Goal: Transaction & Acquisition: Download file/media

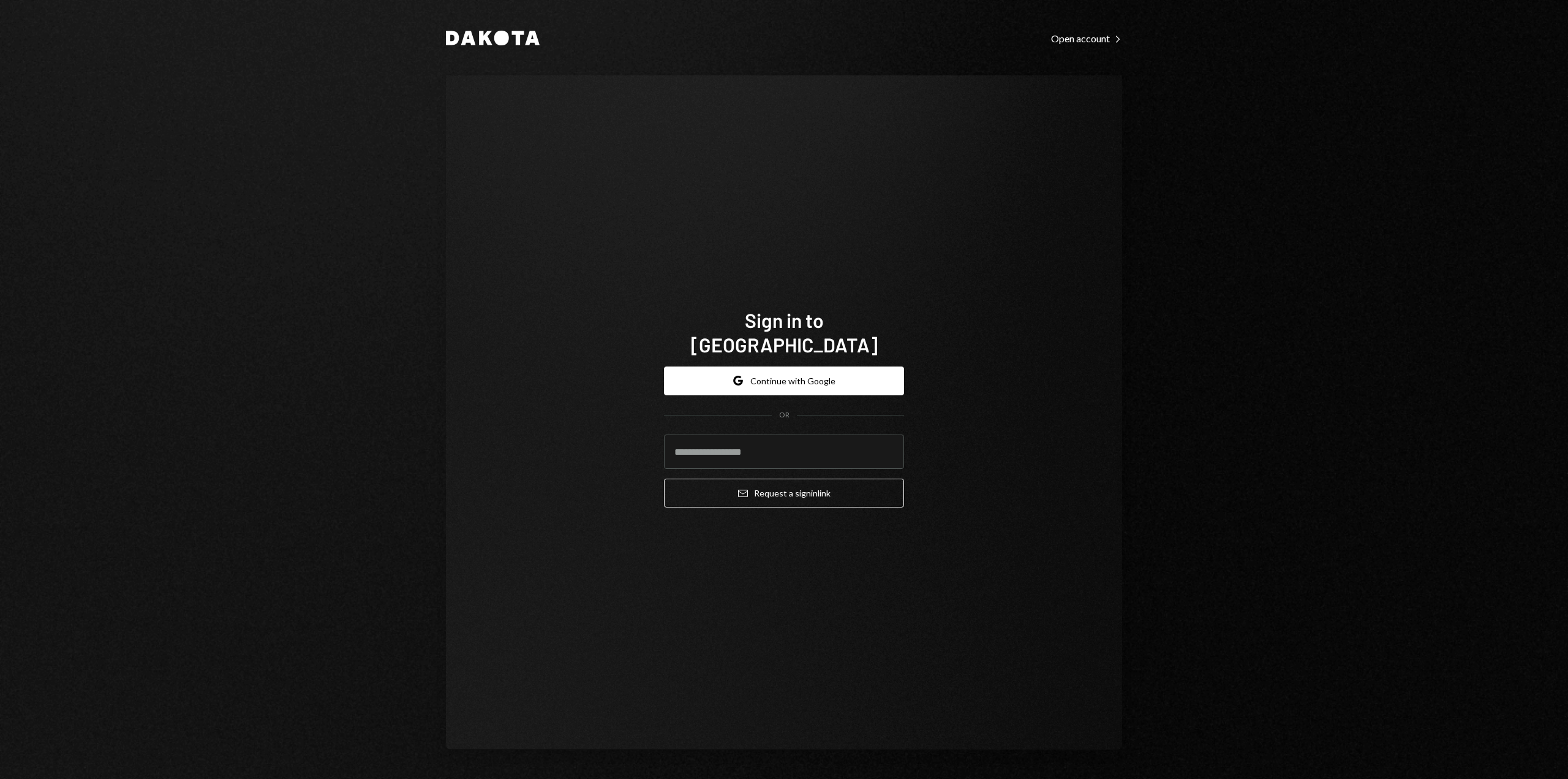
click at [775, 370] on button "Google Continue with Google" at bounding box center [784, 381] width 240 height 29
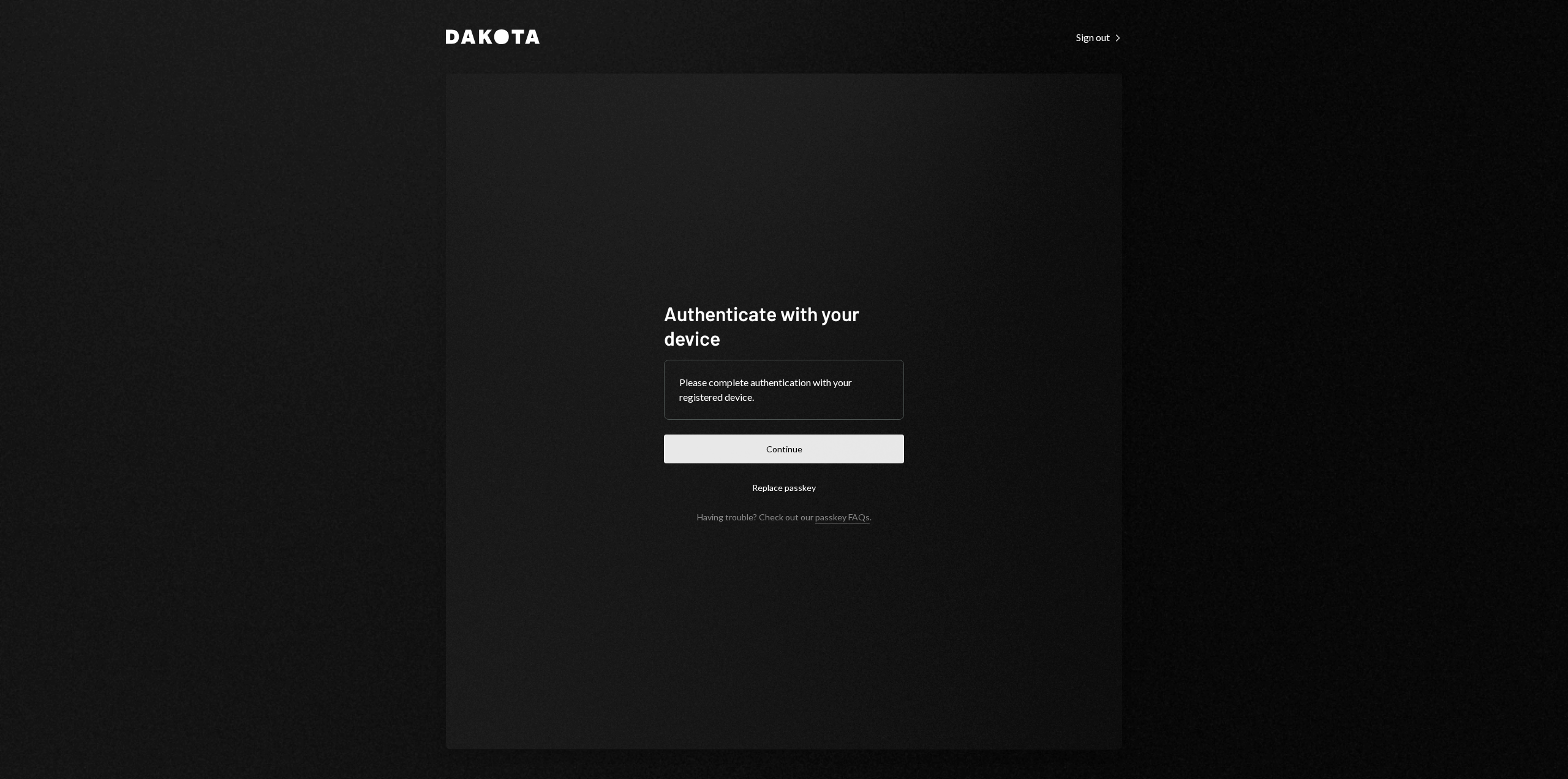
click at [800, 446] on button "Continue" at bounding box center [784, 449] width 240 height 29
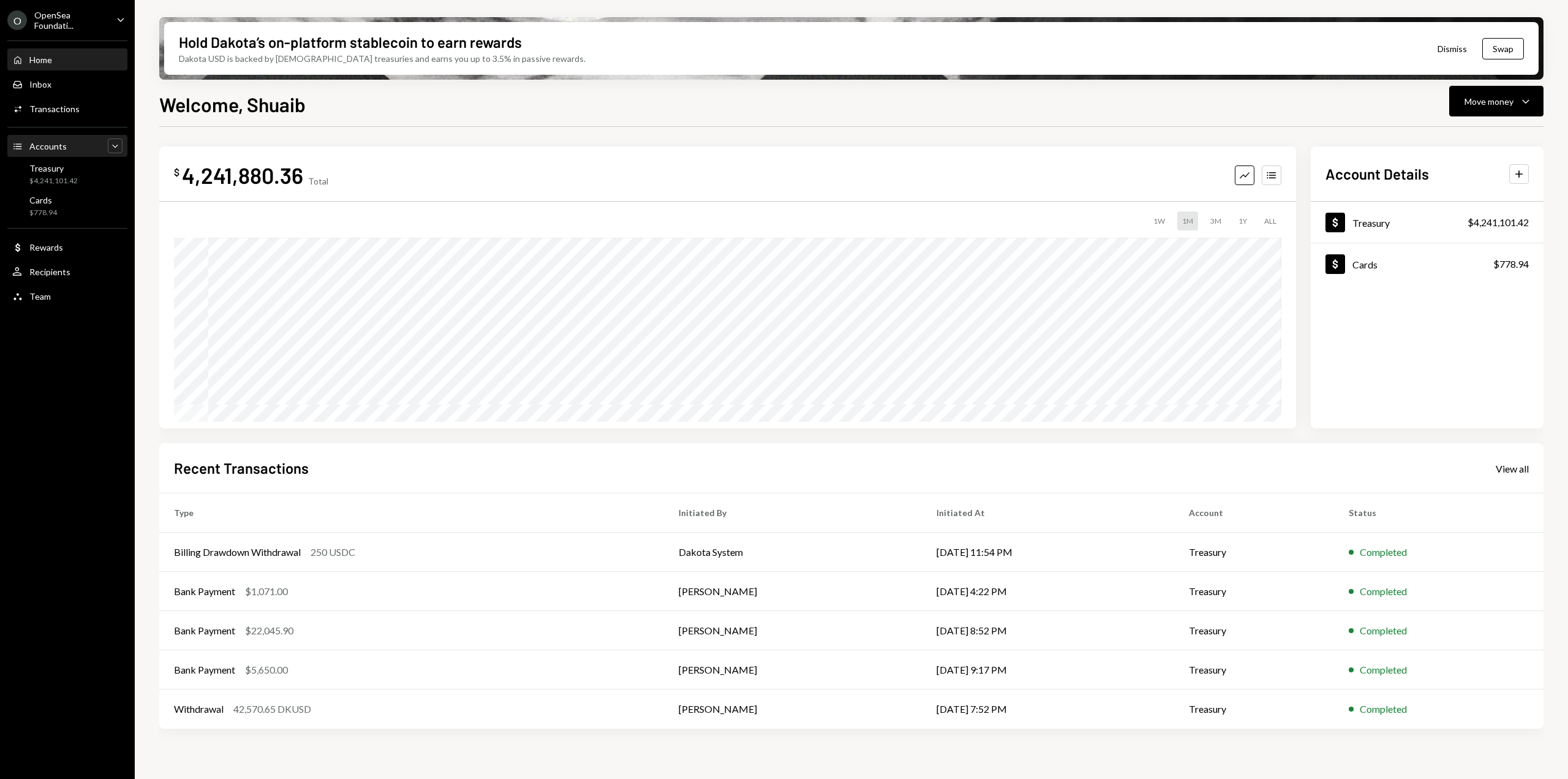
click at [117, 143] on icon "Caret Down" at bounding box center [115, 146] width 12 height 12
click at [117, 143] on icon "Caret Up" at bounding box center [115, 146] width 12 height 12
click at [32, 166] on div "Treasury" at bounding box center [54, 168] width 48 height 10
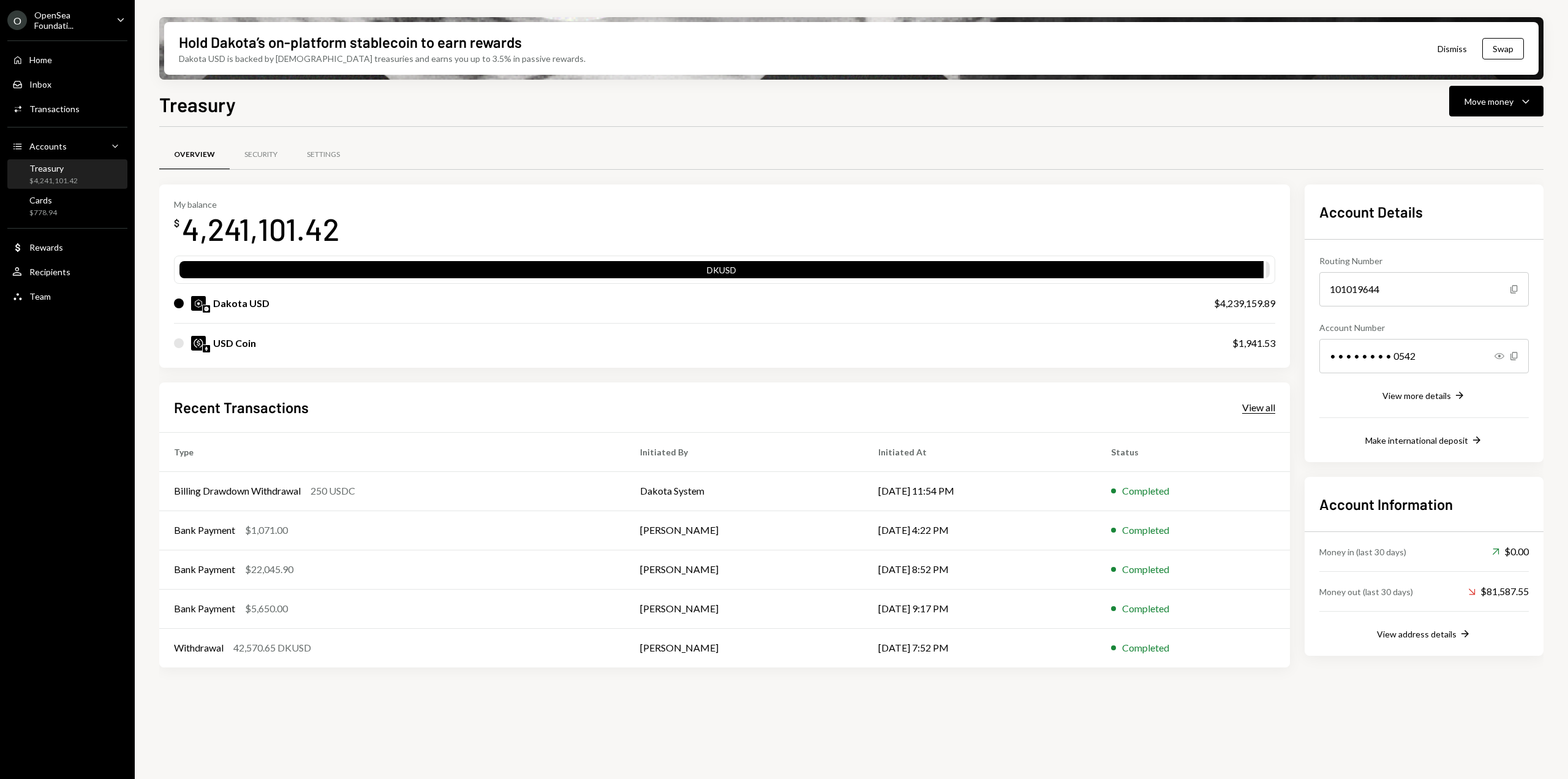
click at [1257, 409] on div "View all" at bounding box center [1258, 408] width 33 height 12
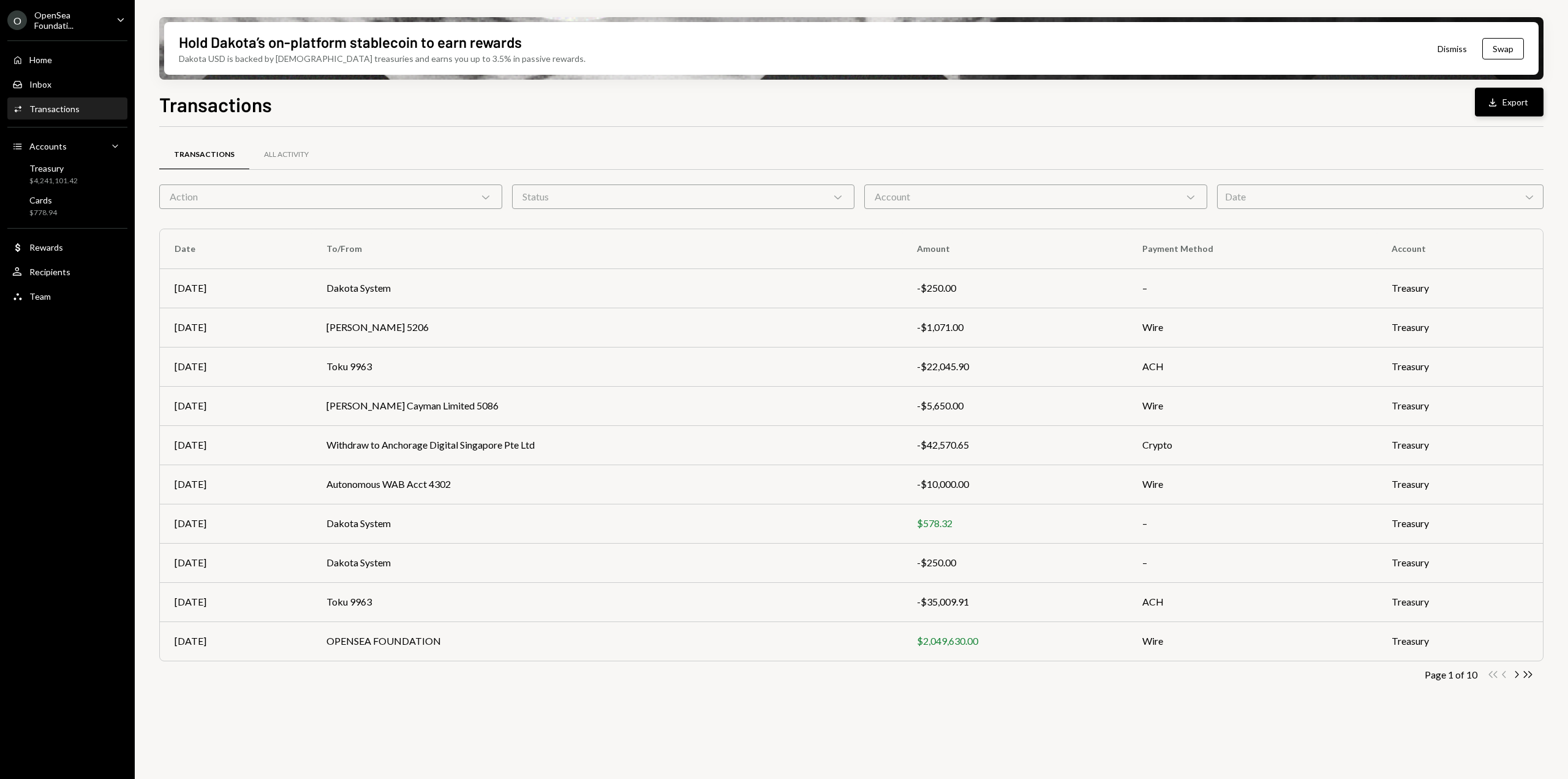
click at [1538, 102] on button "Download Export" at bounding box center [1509, 102] width 69 height 29
